Goal: Task Accomplishment & Management: Manage account settings

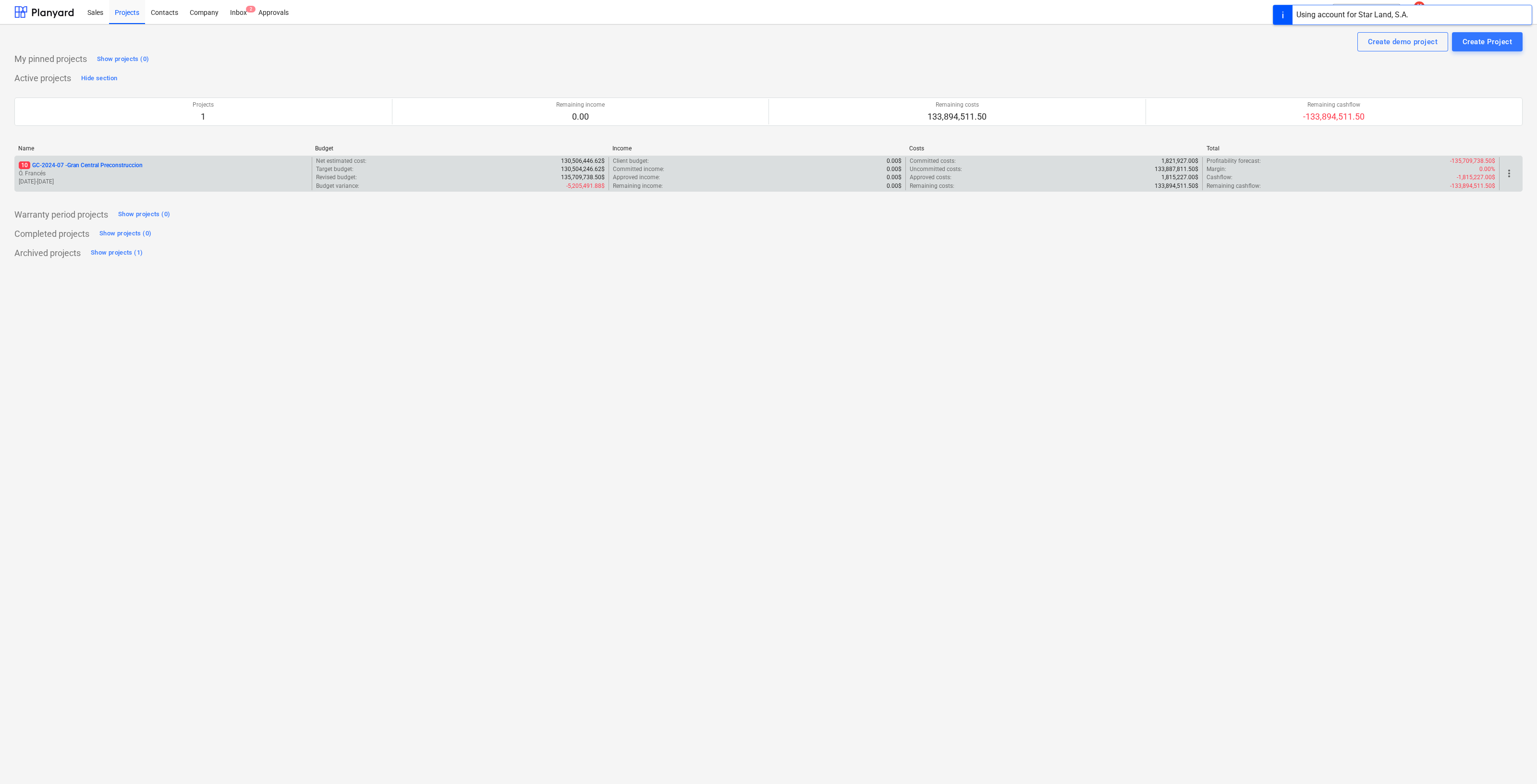
click at [138, 162] on p "10 GC-2024-07 - Gran Central Preconstruccion" at bounding box center [81, 165] width 124 height 8
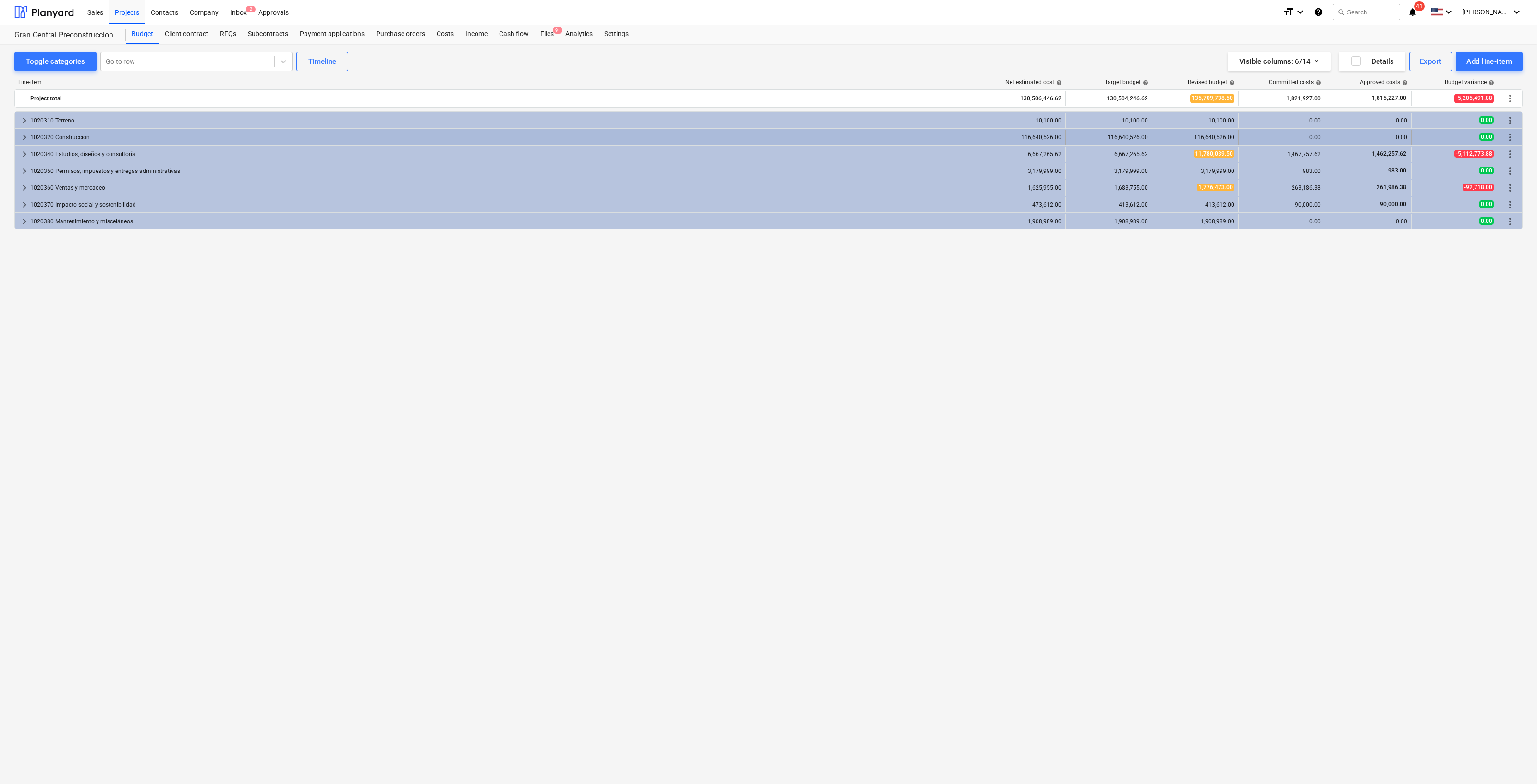
click at [19, 134] on span "keyboard_arrow_right" at bounding box center [24, 137] width 11 height 11
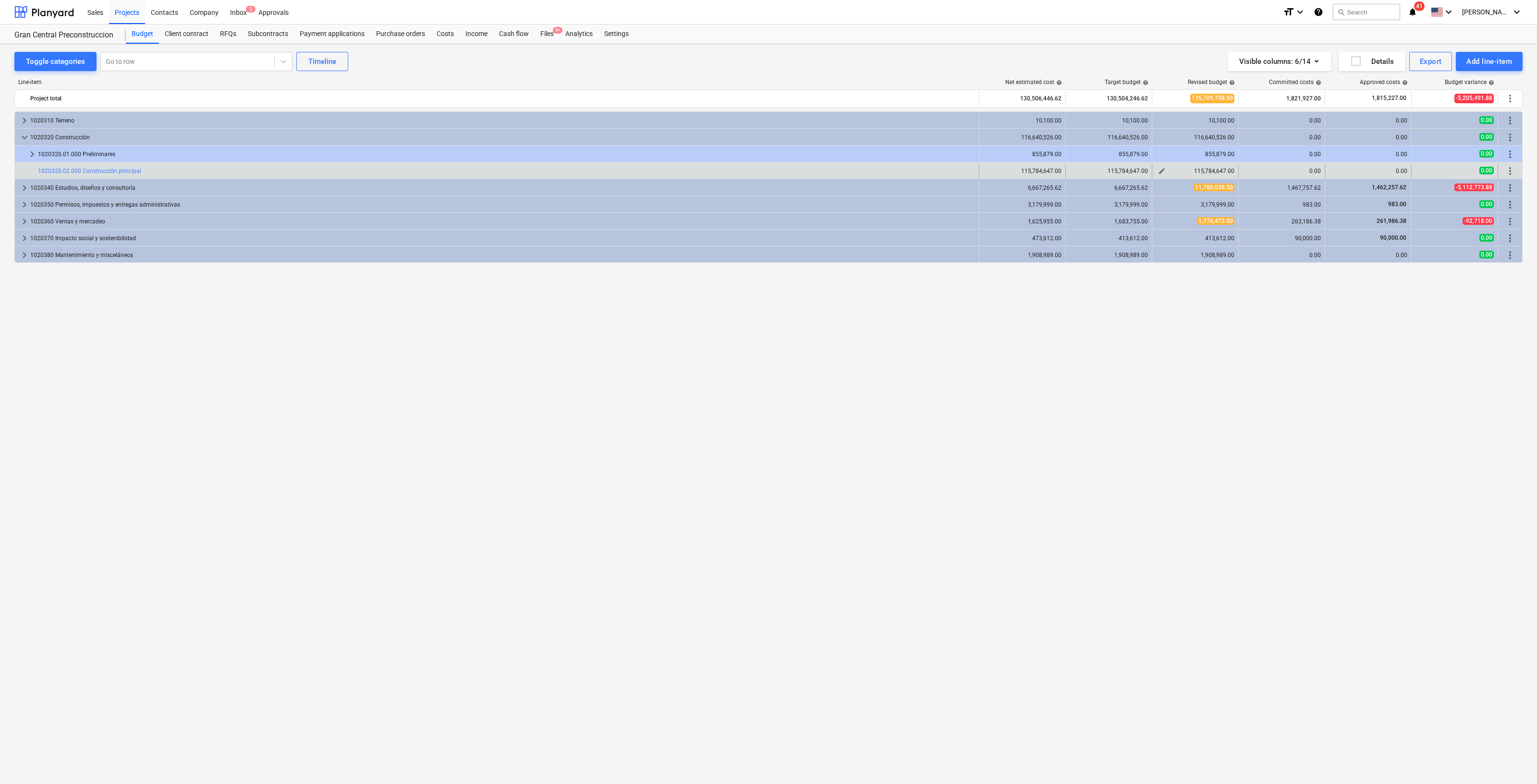
click at [1160, 170] on span "edit" at bounding box center [1162, 171] width 8 height 8
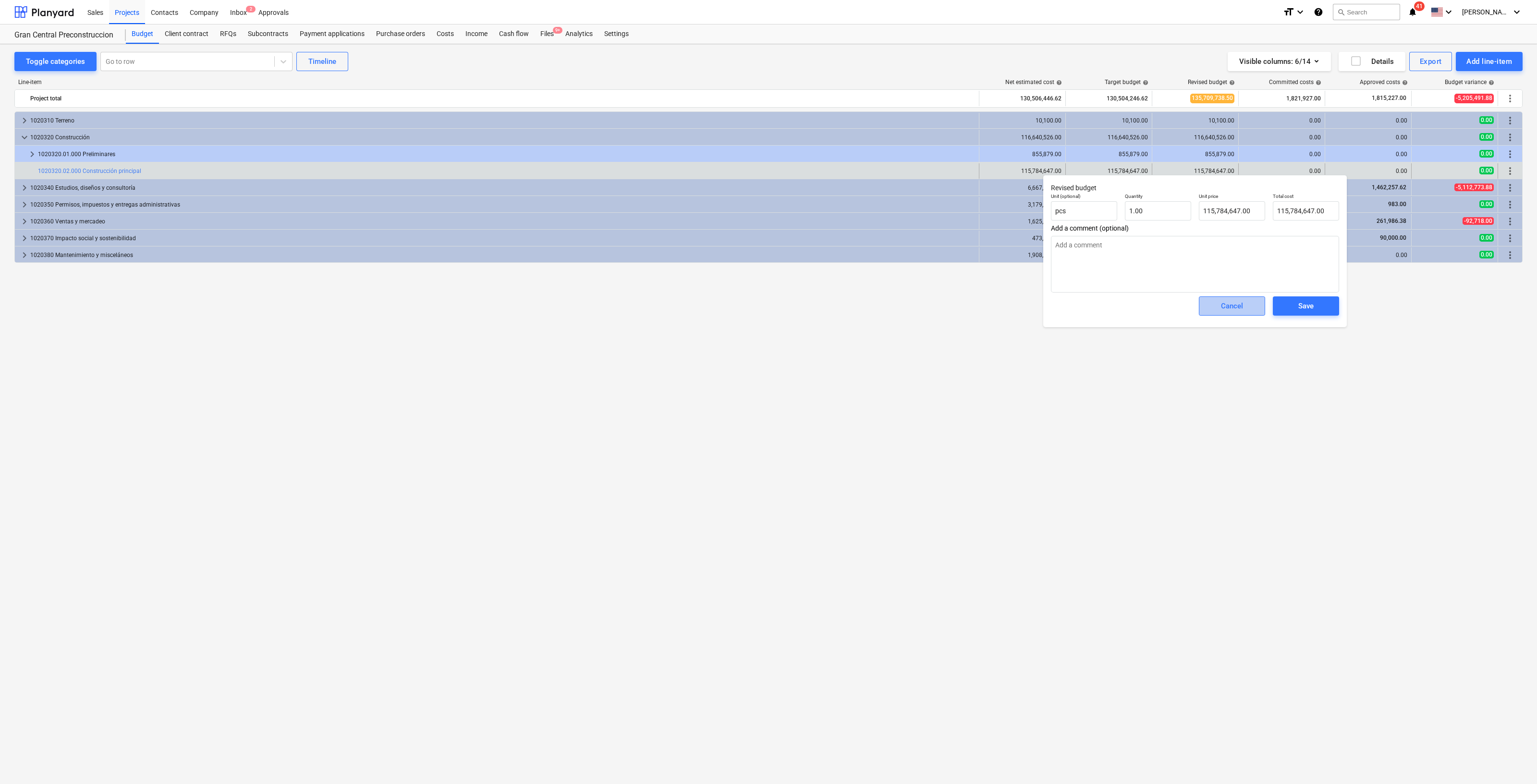
click at [1253, 302] on button "Cancel" at bounding box center [1232, 306] width 66 height 19
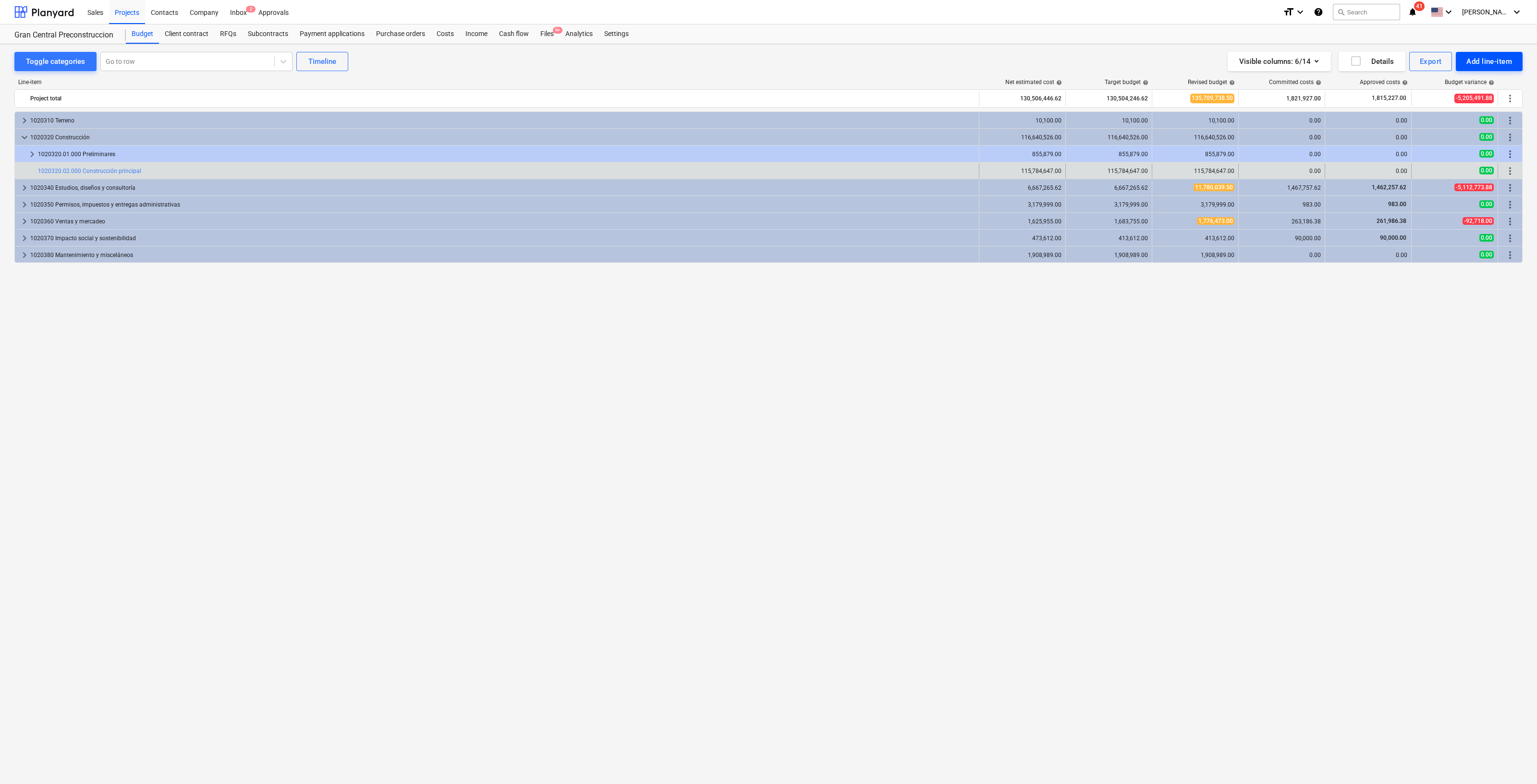
click at [1488, 61] on div "Add line-item" at bounding box center [1489, 61] width 45 height 13
click at [1476, 95] on div "Add custom" at bounding box center [1472, 102] width 100 height 17
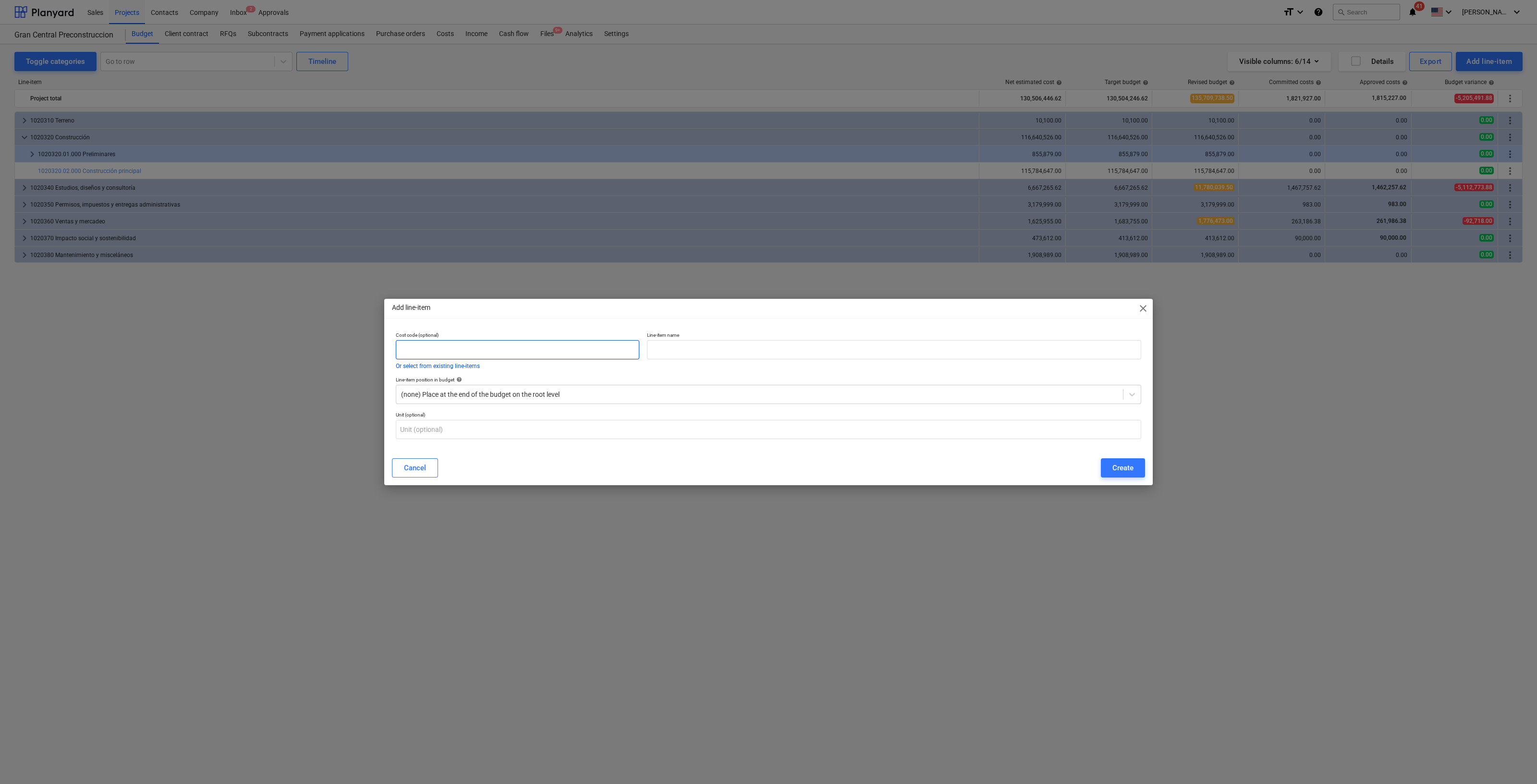
click at [485, 351] on input "text" at bounding box center [517, 350] width 243 height 19
click at [1144, 306] on span "close" at bounding box center [1143, 308] width 11 height 11
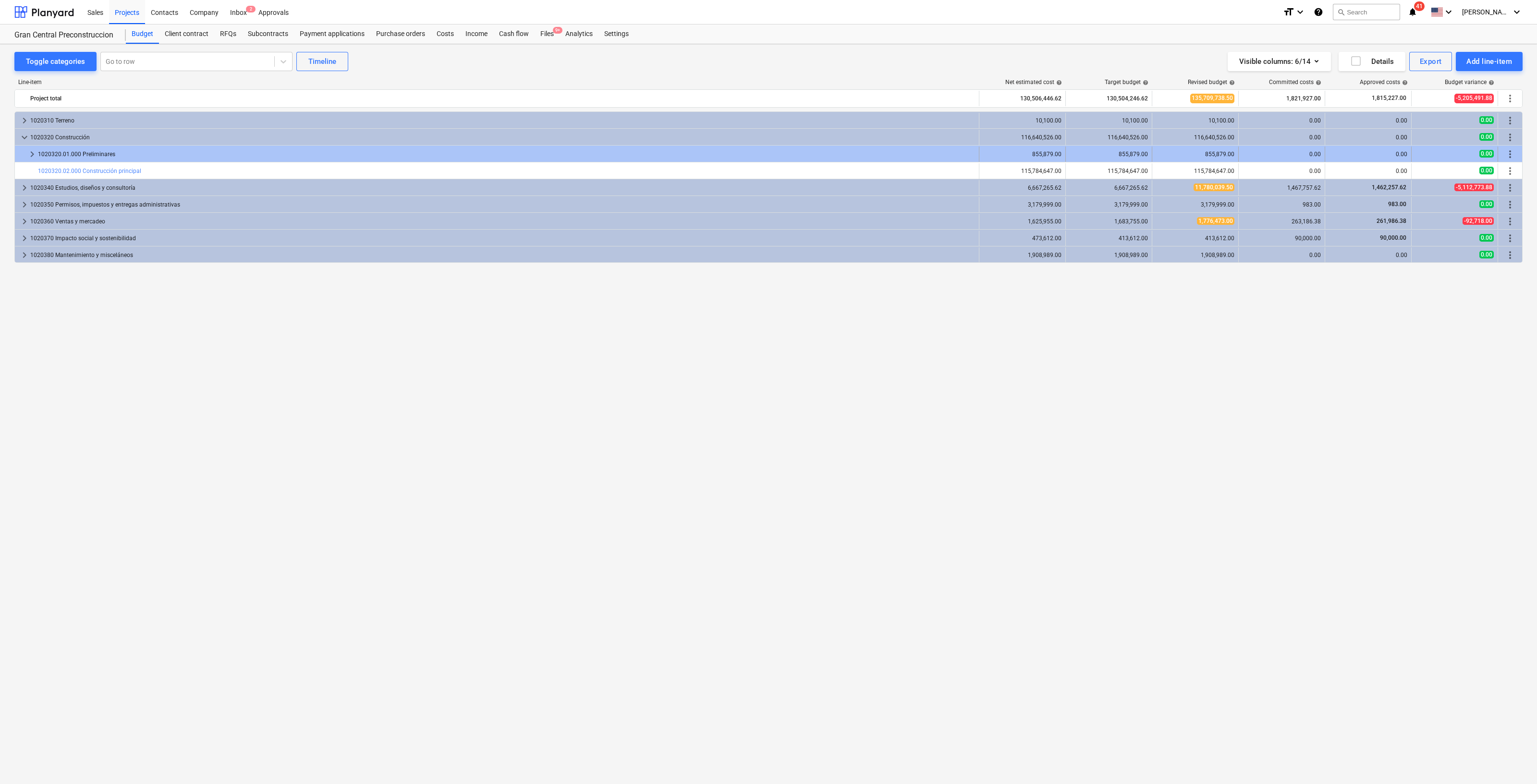
click at [1511, 152] on span "more_vert" at bounding box center [1510, 154] width 11 height 11
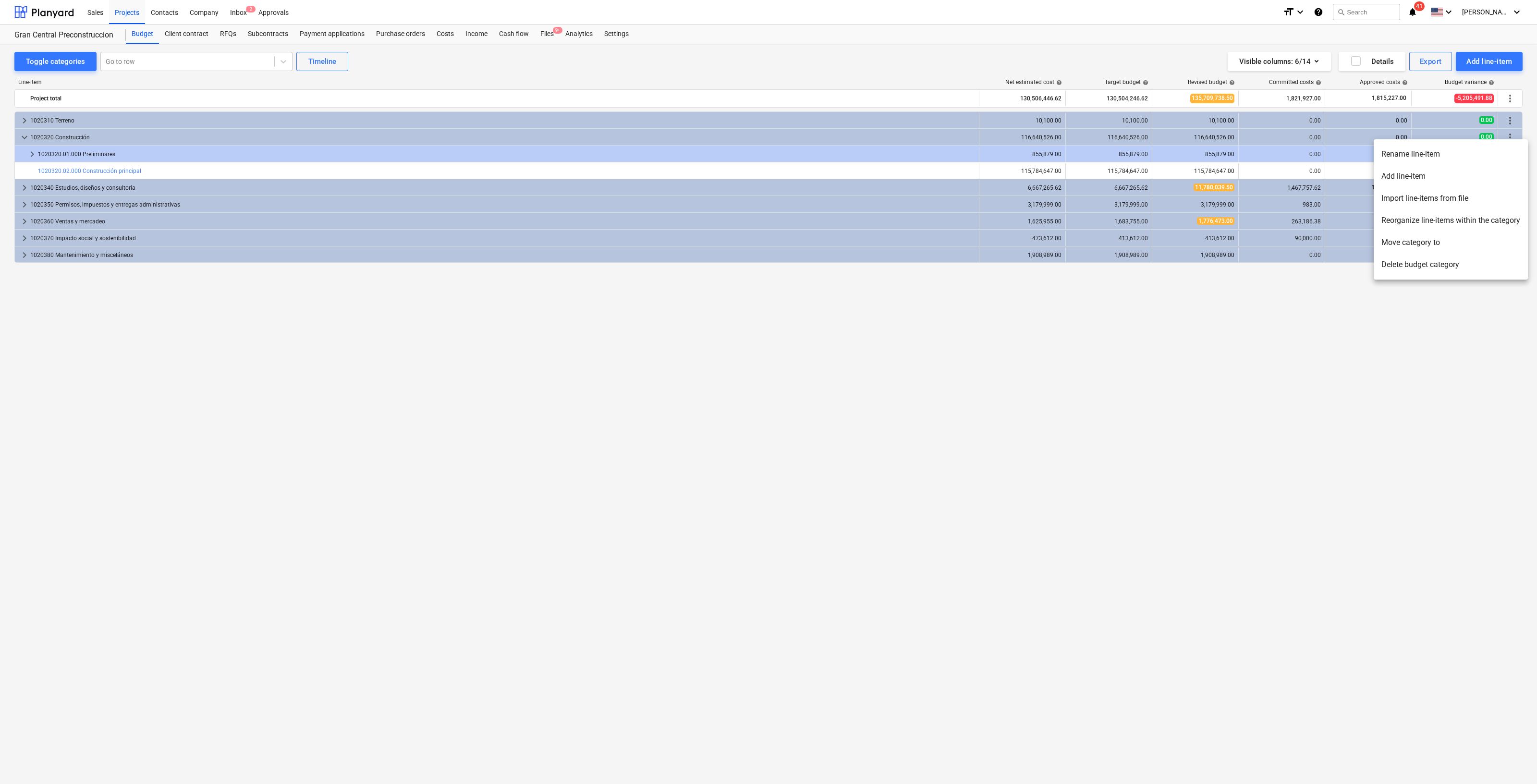
click at [1470, 171] on li "Add line-item" at bounding box center [1450, 176] width 154 height 22
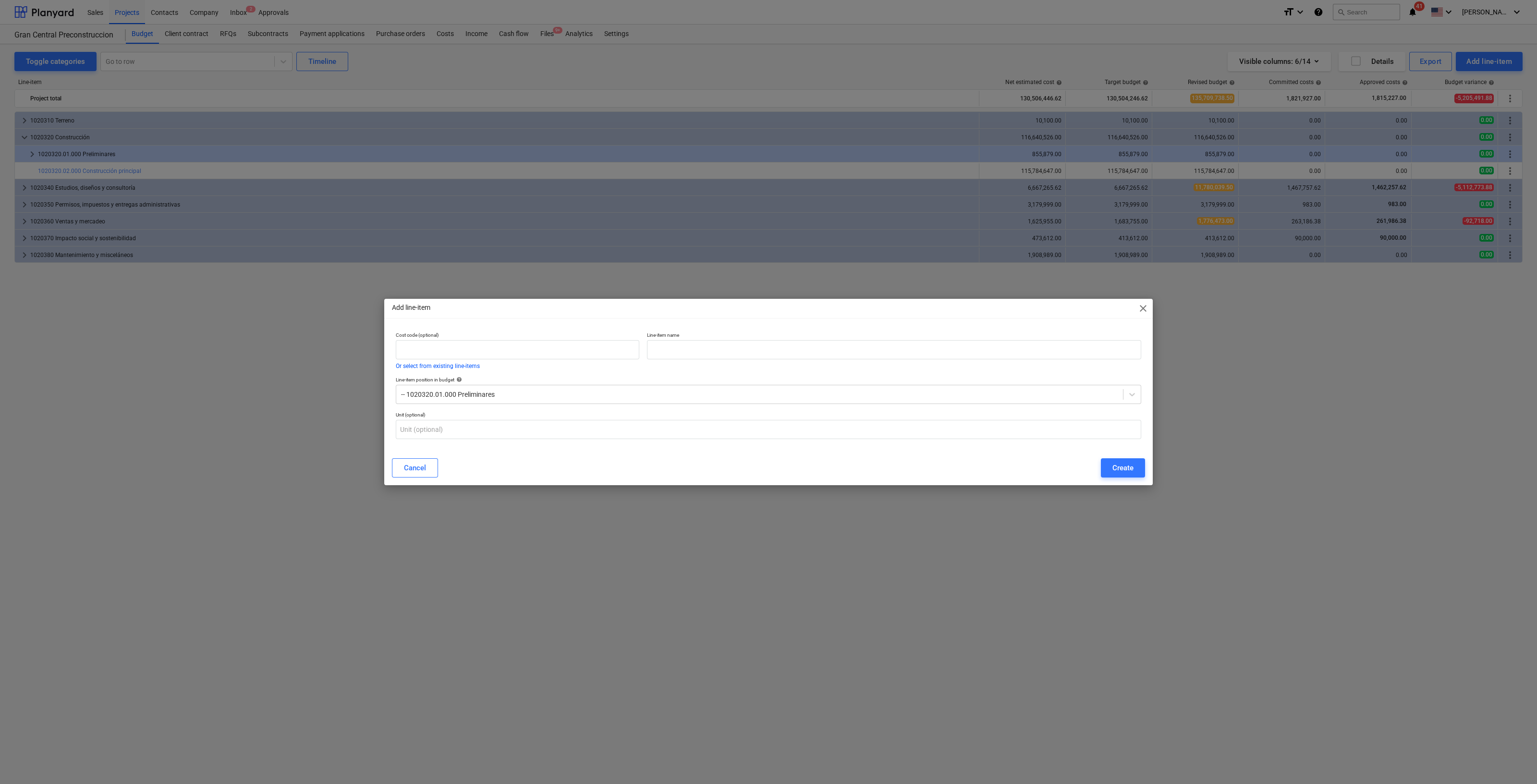
click at [1149, 305] on div "Add line-item close" at bounding box center [768, 308] width 768 height 19
click at [1147, 303] on span "close" at bounding box center [1143, 308] width 11 height 11
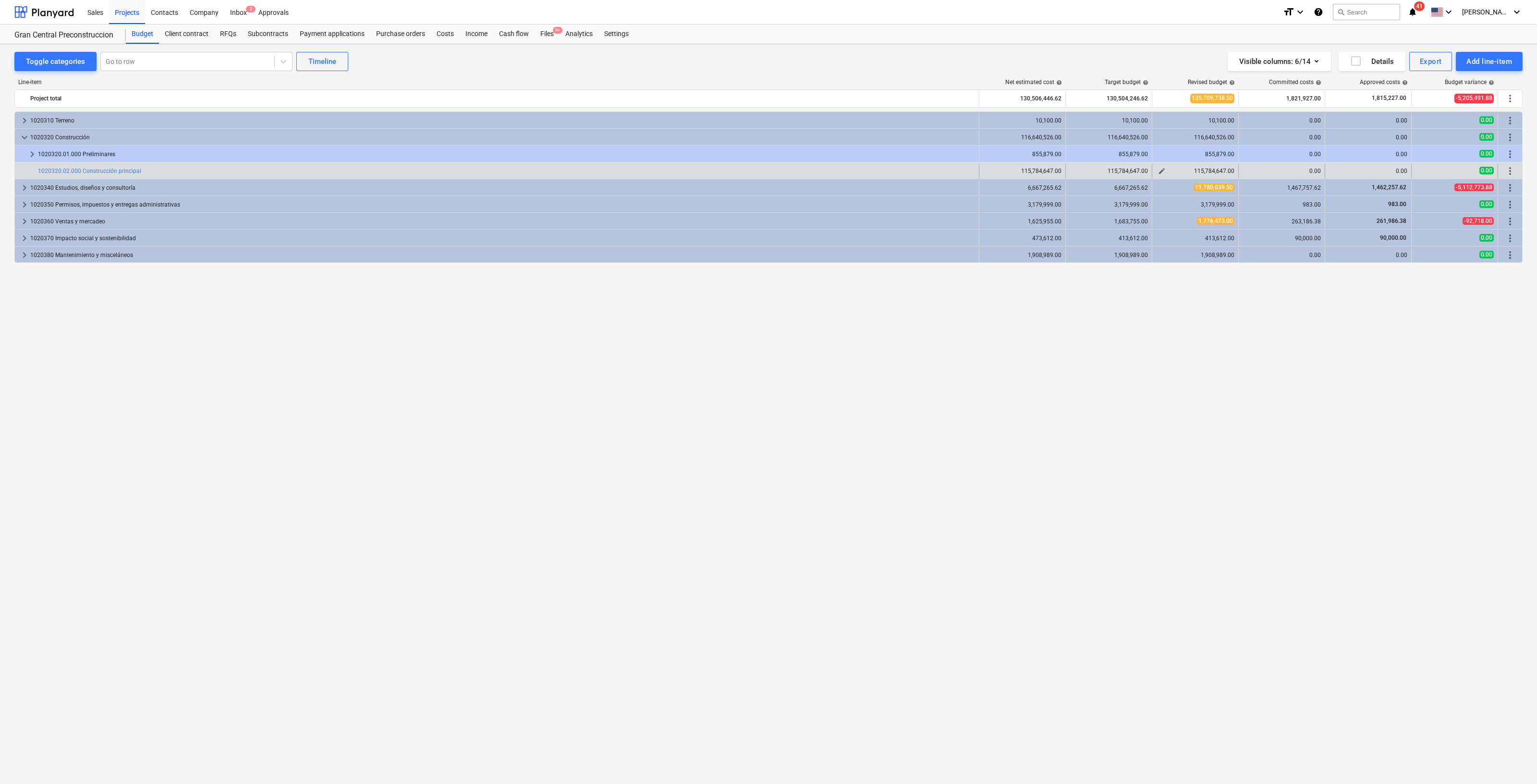
click at [1161, 174] on span "edit" at bounding box center [1162, 171] width 8 height 8
type textarea "x"
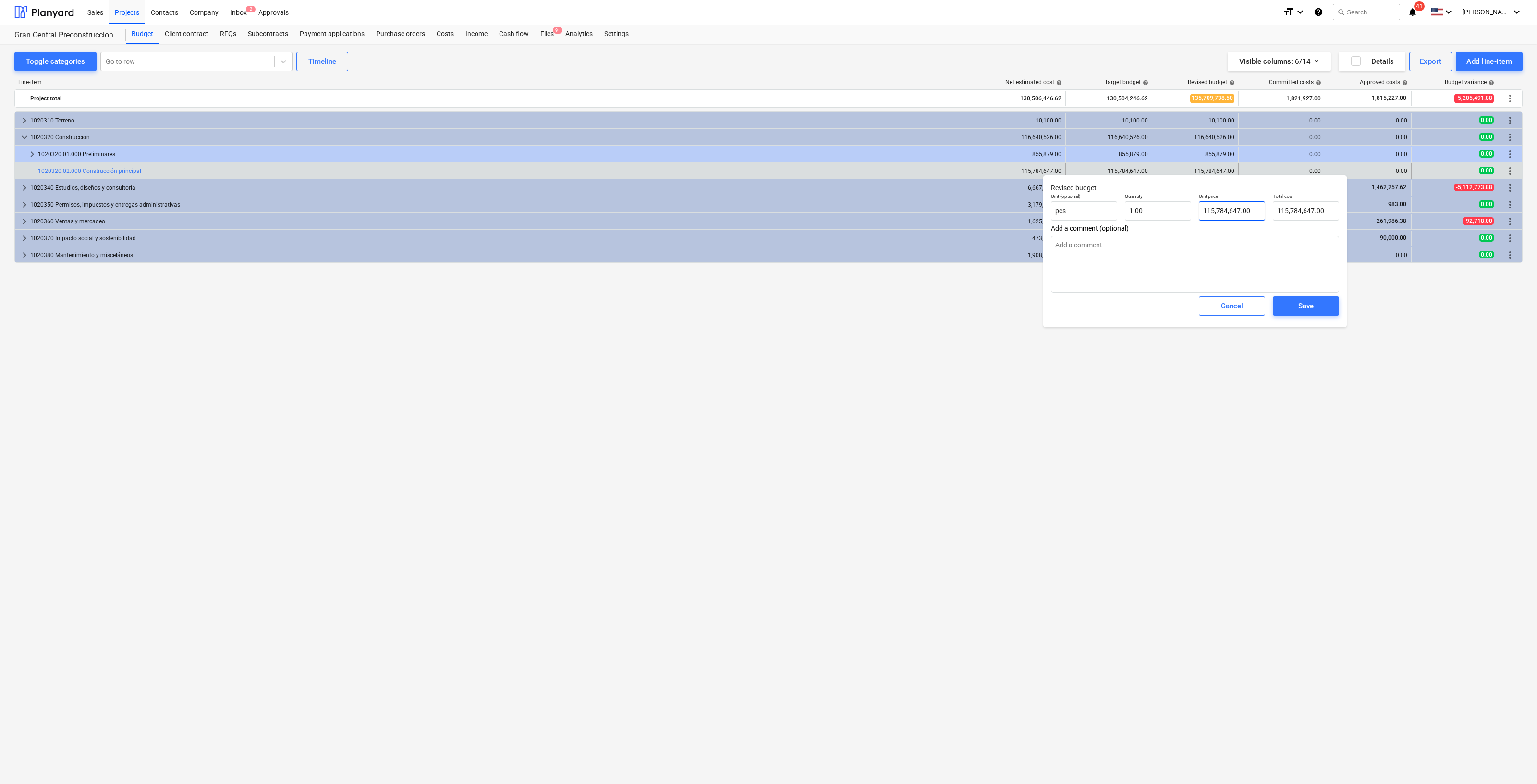
type input "115784647"
click at [1255, 211] on input "115784647" at bounding box center [1232, 211] width 66 height 19
type textarea "x"
type input "115,784,647.00"
click at [1245, 307] on span "Cancel" at bounding box center [1232, 305] width 42 height 13
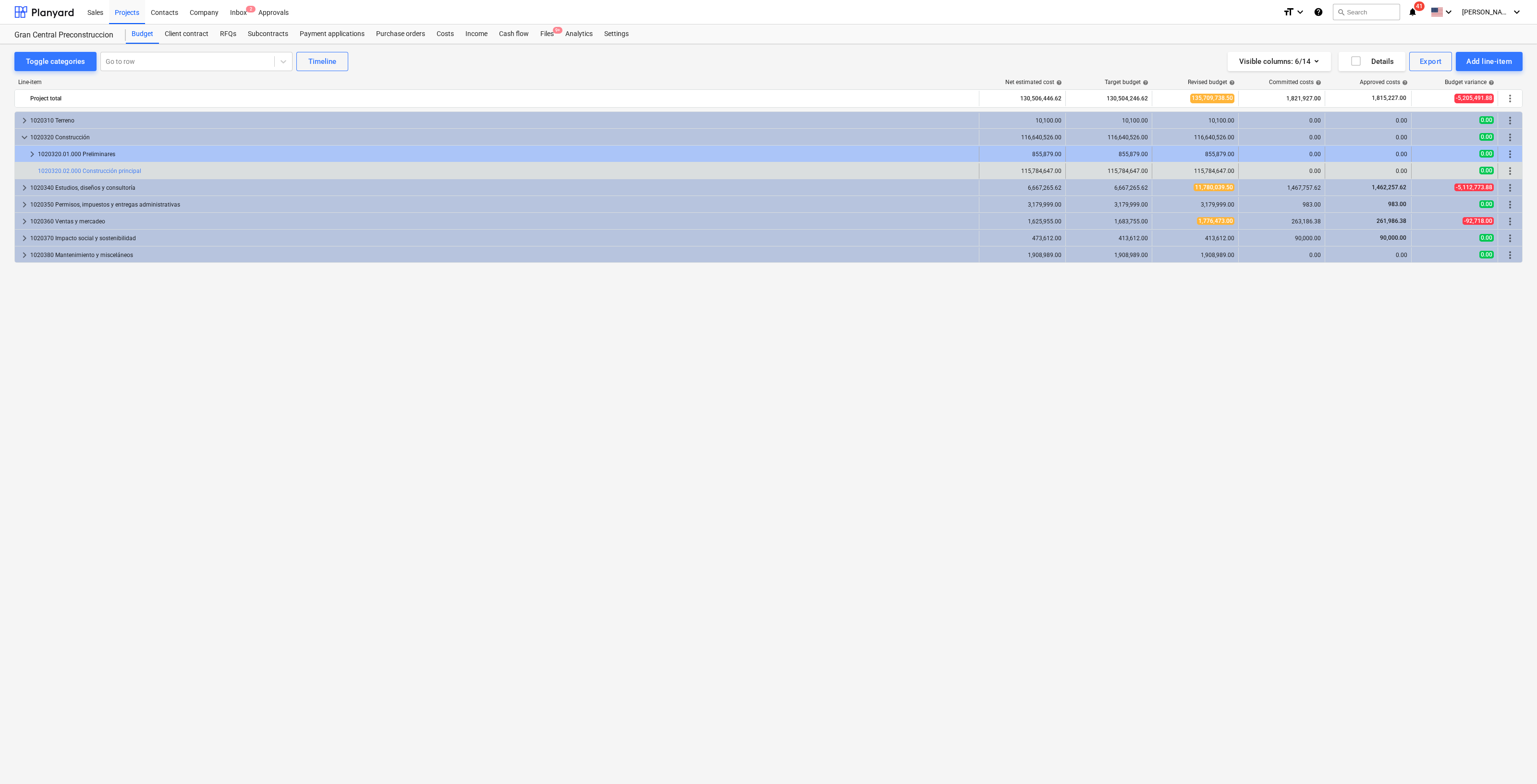
click at [1511, 150] on span "more_vert" at bounding box center [1510, 154] width 11 height 11
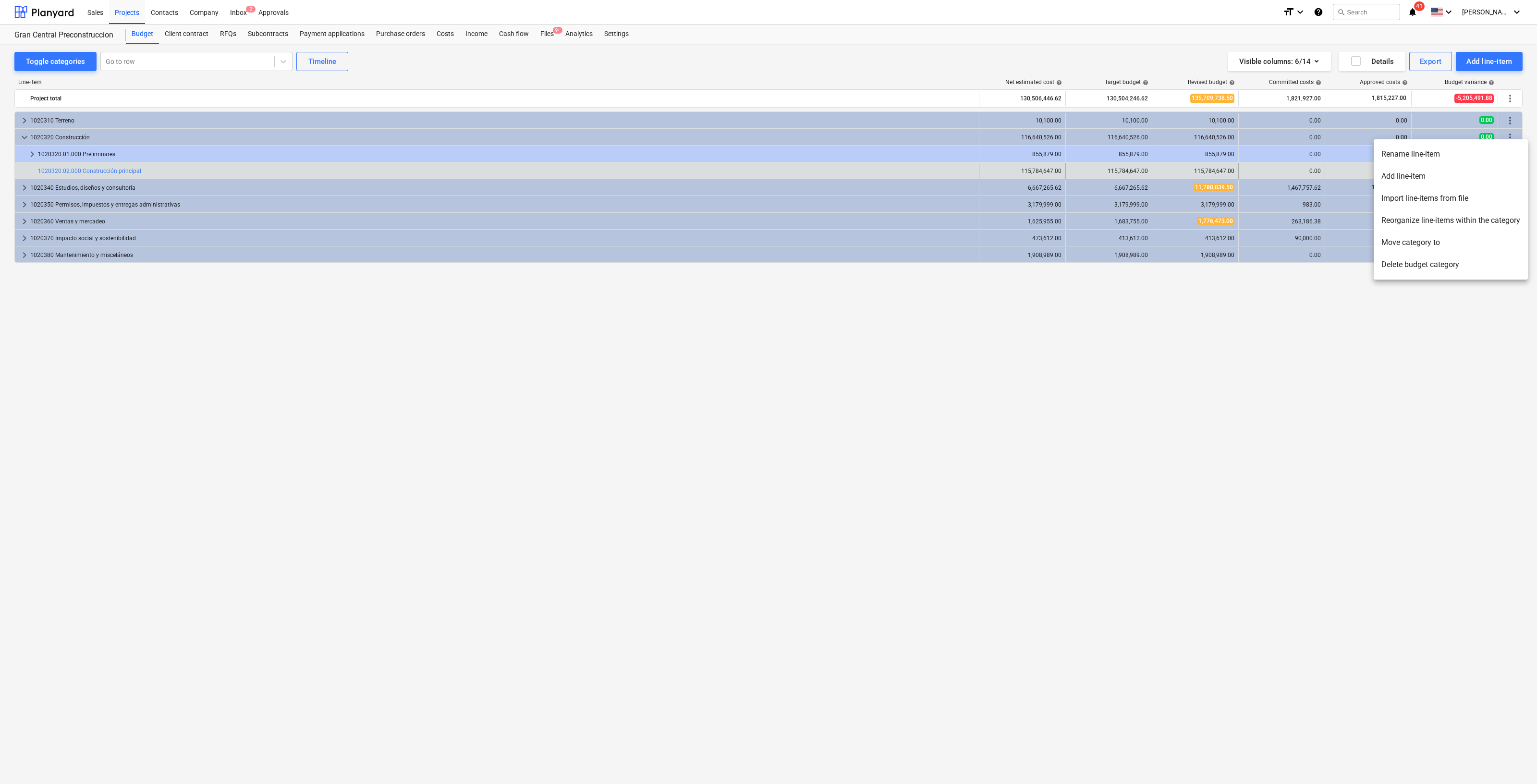
click at [1510, 135] on div at bounding box center [768, 392] width 1537 height 784
